Goal: Task Accomplishment & Management: Use online tool/utility

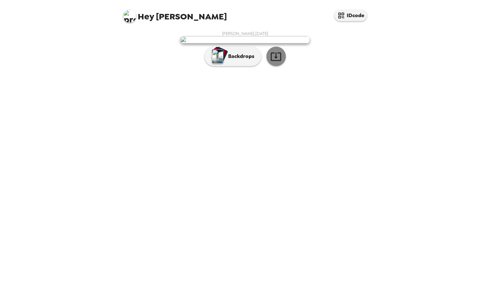
click at [277, 66] on button "button" at bounding box center [275, 56] width 19 height 19
click at [223, 60] on div "button" at bounding box center [218, 54] width 13 height 12
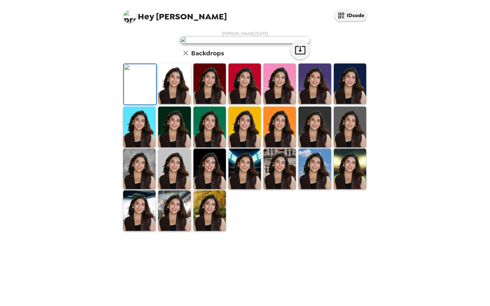
scroll to position [54, 0]
click at [264, 104] on img at bounding box center [280, 84] width 32 height 41
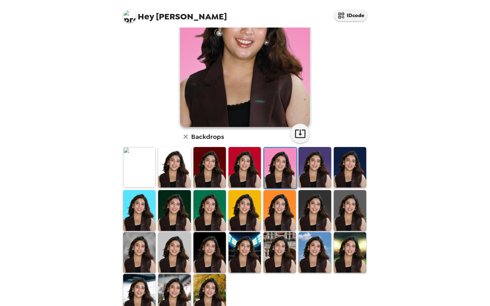
scroll to position [75, 0]
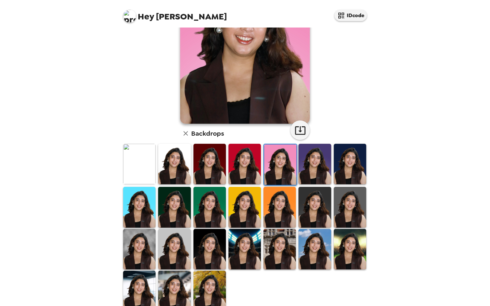
click at [355, 165] on img at bounding box center [350, 164] width 32 height 41
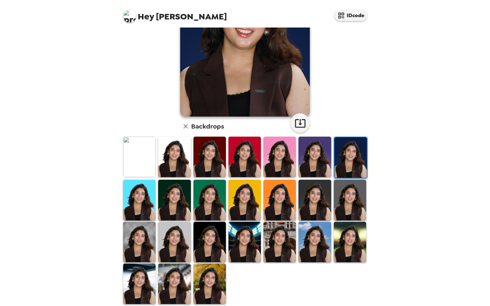
scroll to position [90, 0]
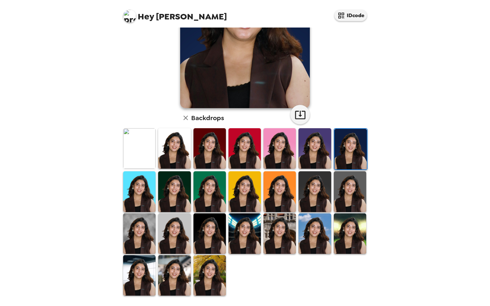
click at [182, 148] on img at bounding box center [174, 148] width 32 height 41
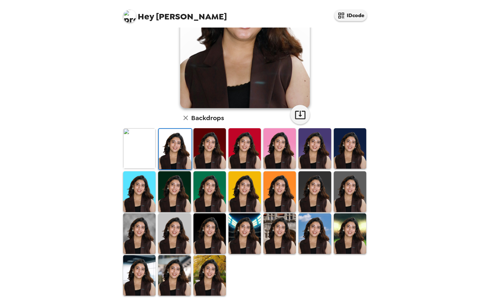
scroll to position [0, 0]
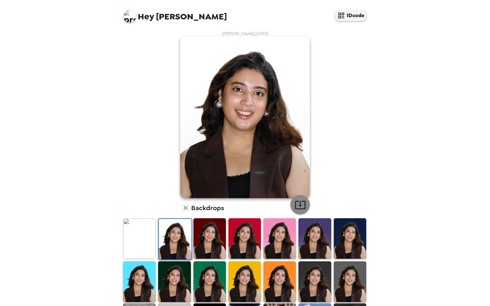
click at [303, 198] on button "button" at bounding box center [299, 204] width 19 height 19
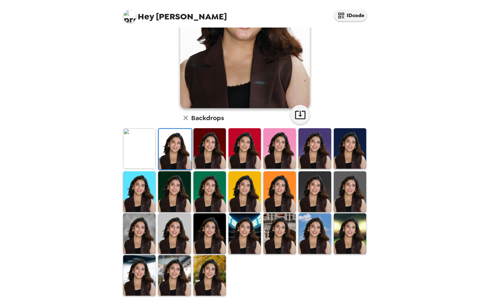
click at [178, 282] on img at bounding box center [174, 275] width 32 height 41
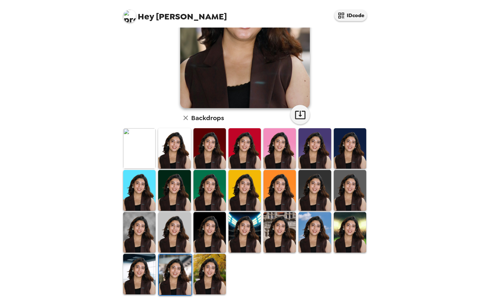
scroll to position [0, 0]
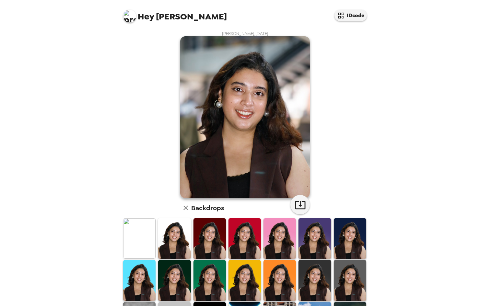
click at [353, 278] on img at bounding box center [350, 280] width 32 height 41
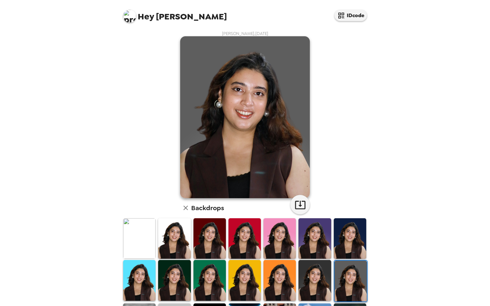
click at [329, 281] on img at bounding box center [315, 280] width 32 height 41
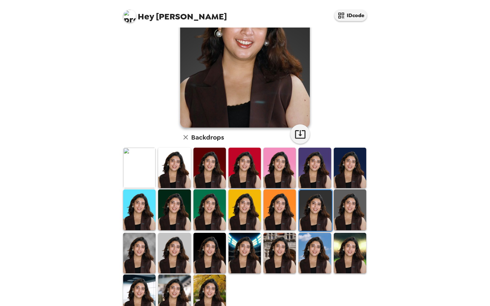
scroll to position [90, 0]
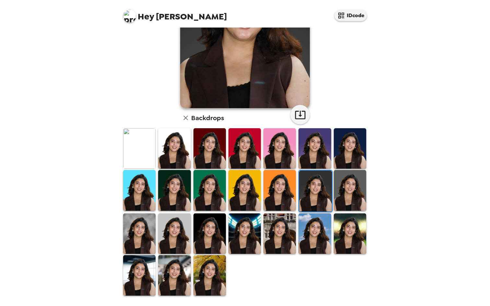
click at [143, 239] on img at bounding box center [139, 234] width 32 height 41
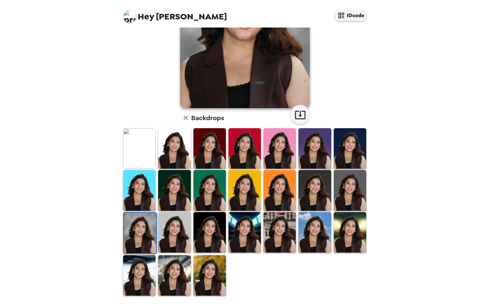
scroll to position [0, 0]
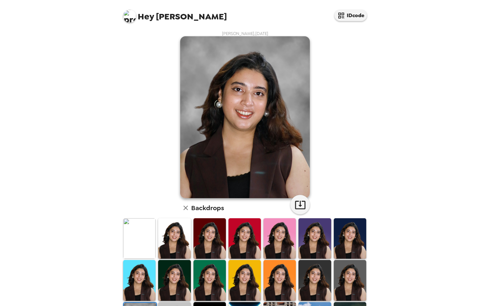
click at [350, 242] on img at bounding box center [350, 239] width 32 height 41
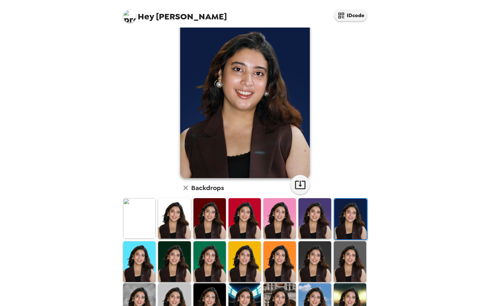
scroll to position [25, 0]
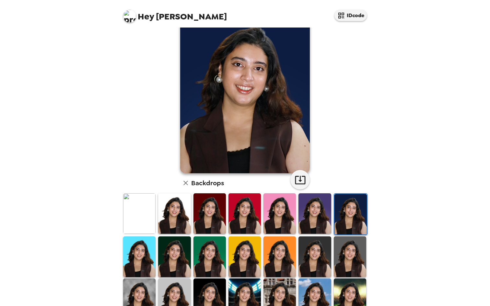
click at [248, 244] on img at bounding box center [245, 257] width 32 height 41
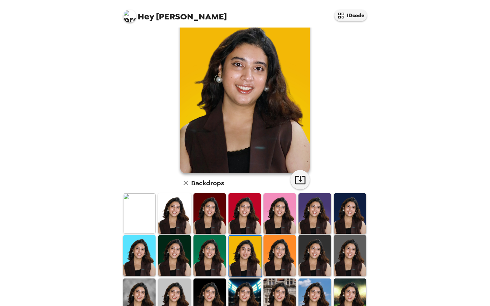
click at [215, 255] on img at bounding box center [210, 255] width 32 height 41
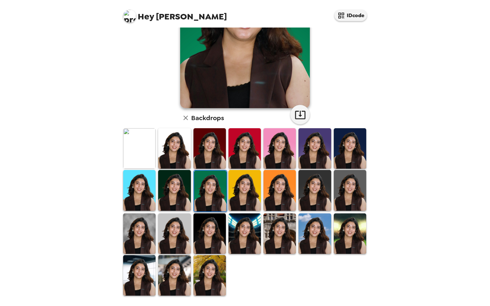
click at [246, 240] on img at bounding box center [245, 234] width 32 height 41
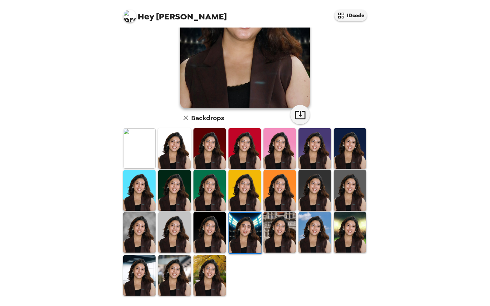
click at [318, 239] on img at bounding box center [315, 232] width 32 height 41
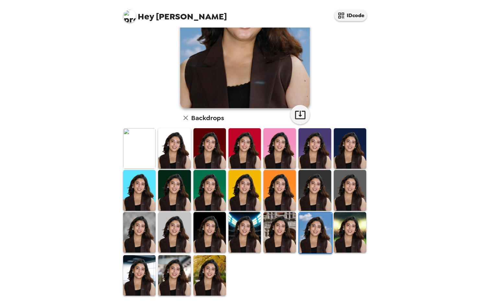
scroll to position [0, 0]
click at [209, 156] on img at bounding box center [210, 148] width 32 height 41
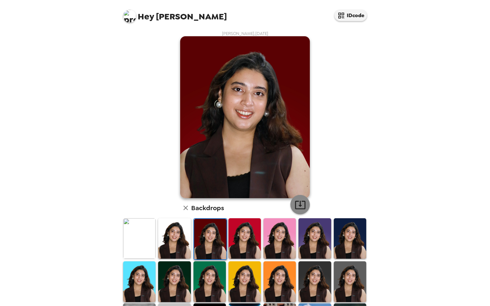
click at [298, 211] on button "button" at bounding box center [299, 204] width 19 height 19
